Goal: Transaction & Acquisition: Purchase product/service

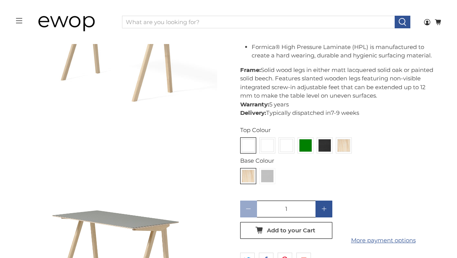
scroll to position [382, 0]
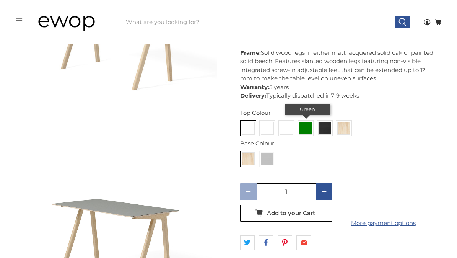
click at [305, 129] on img at bounding box center [305, 128] width 12 height 12
click at [0, 0] on input "radio" at bounding box center [0, 0] width 0 height 0
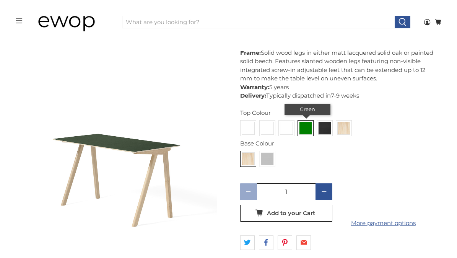
scroll to position [653, 0]
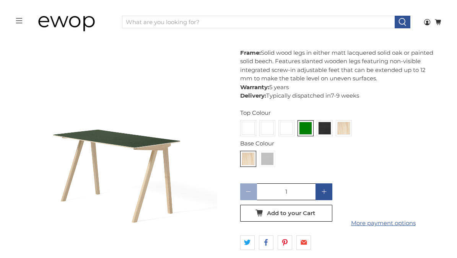
click at [77, 23] on img at bounding box center [72, 22] width 76 height 38
